Goal: Transaction & Acquisition: Book appointment/travel/reservation

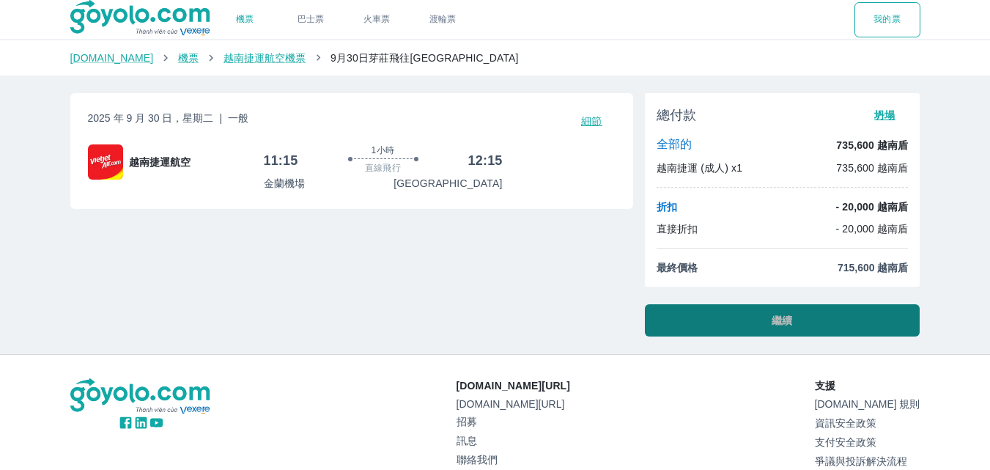
click at [793, 319] on button "繼續" at bounding box center [782, 320] width 275 height 32
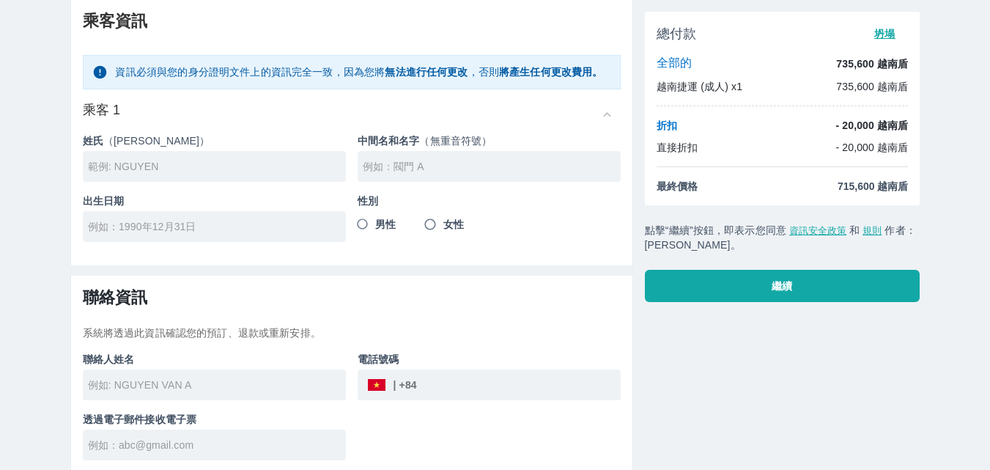
scroll to position [62, 0]
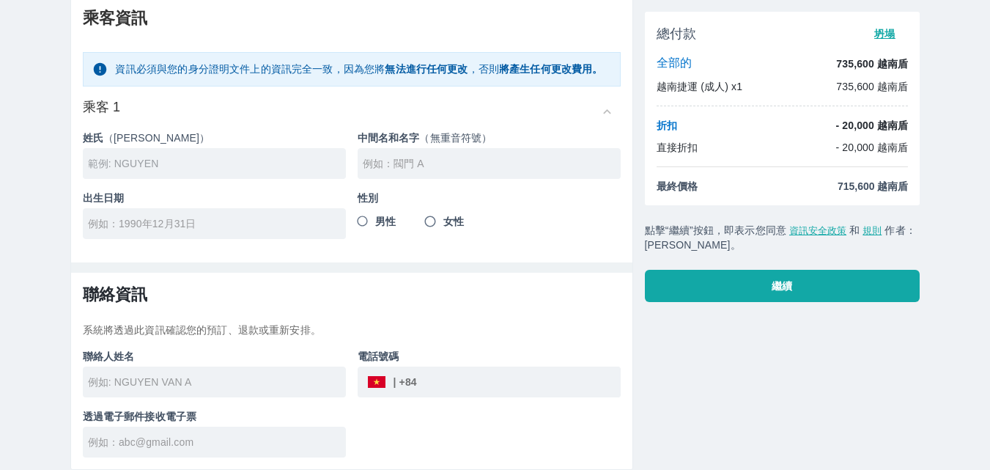
click at [200, 168] on input "text" at bounding box center [217, 163] width 258 height 15
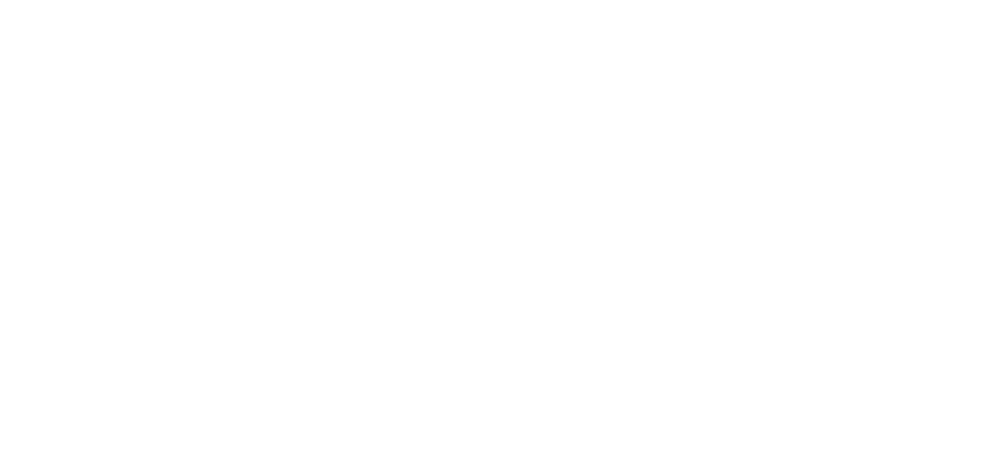
scroll to position [0, 0]
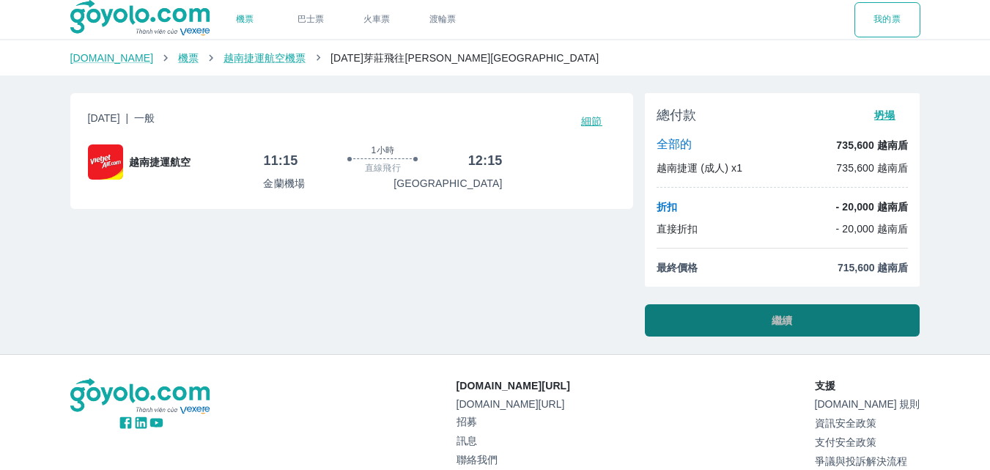
click at [771, 323] on font "繼續" at bounding box center [781, 320] width 21 height 12
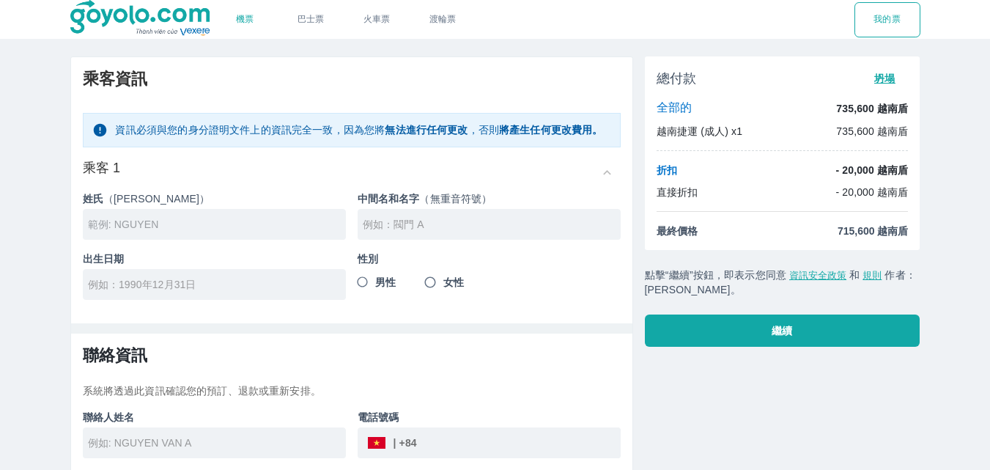
click at [208, 231] on input "text" at bounding box center [217, 224] width 258 height 15
